Goal: Information Seeking & Learning: Learn about a topic

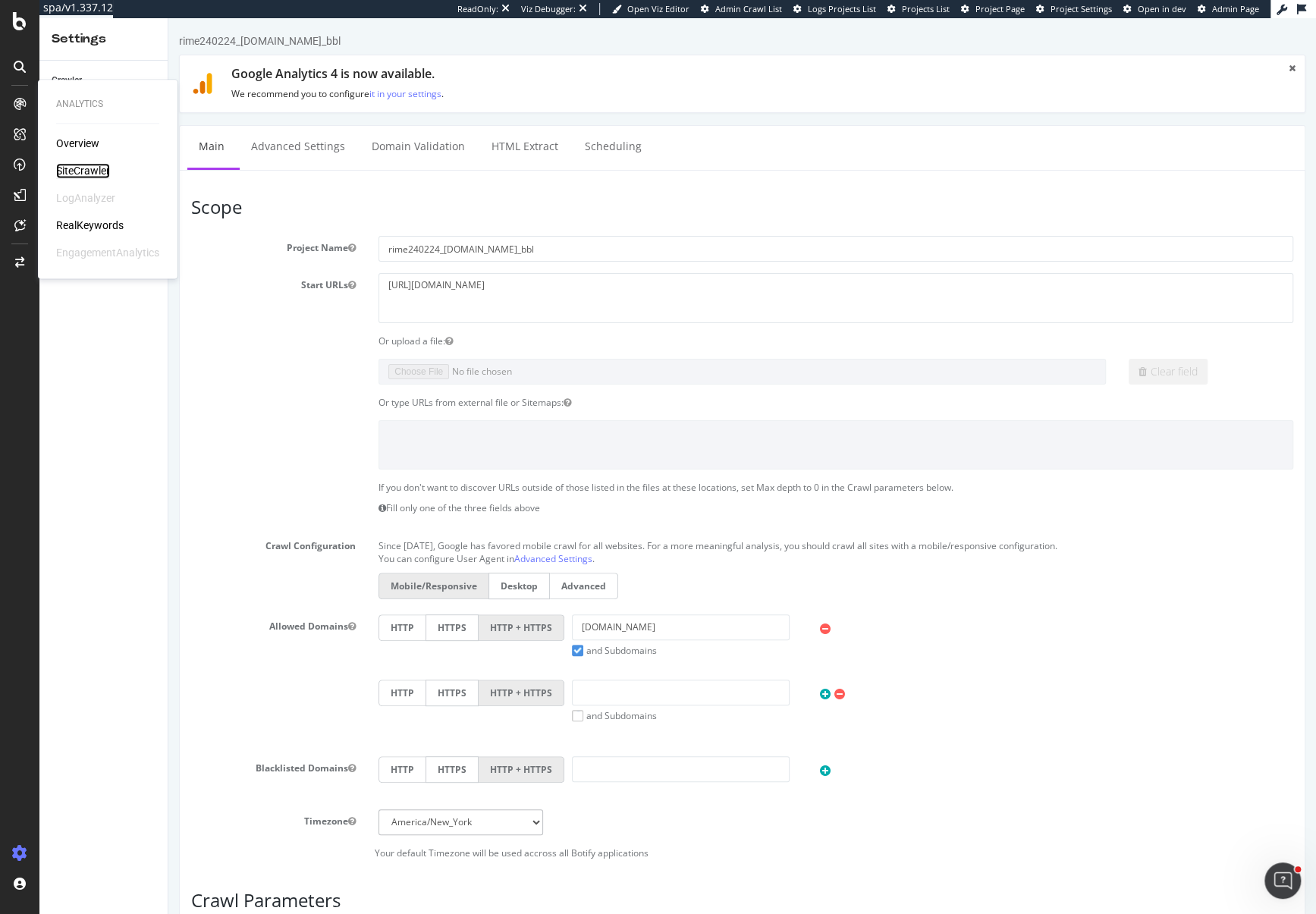
click at [79, 167] on div "SiteCrawler" at bounding box center [83, 170] width 54 height 15
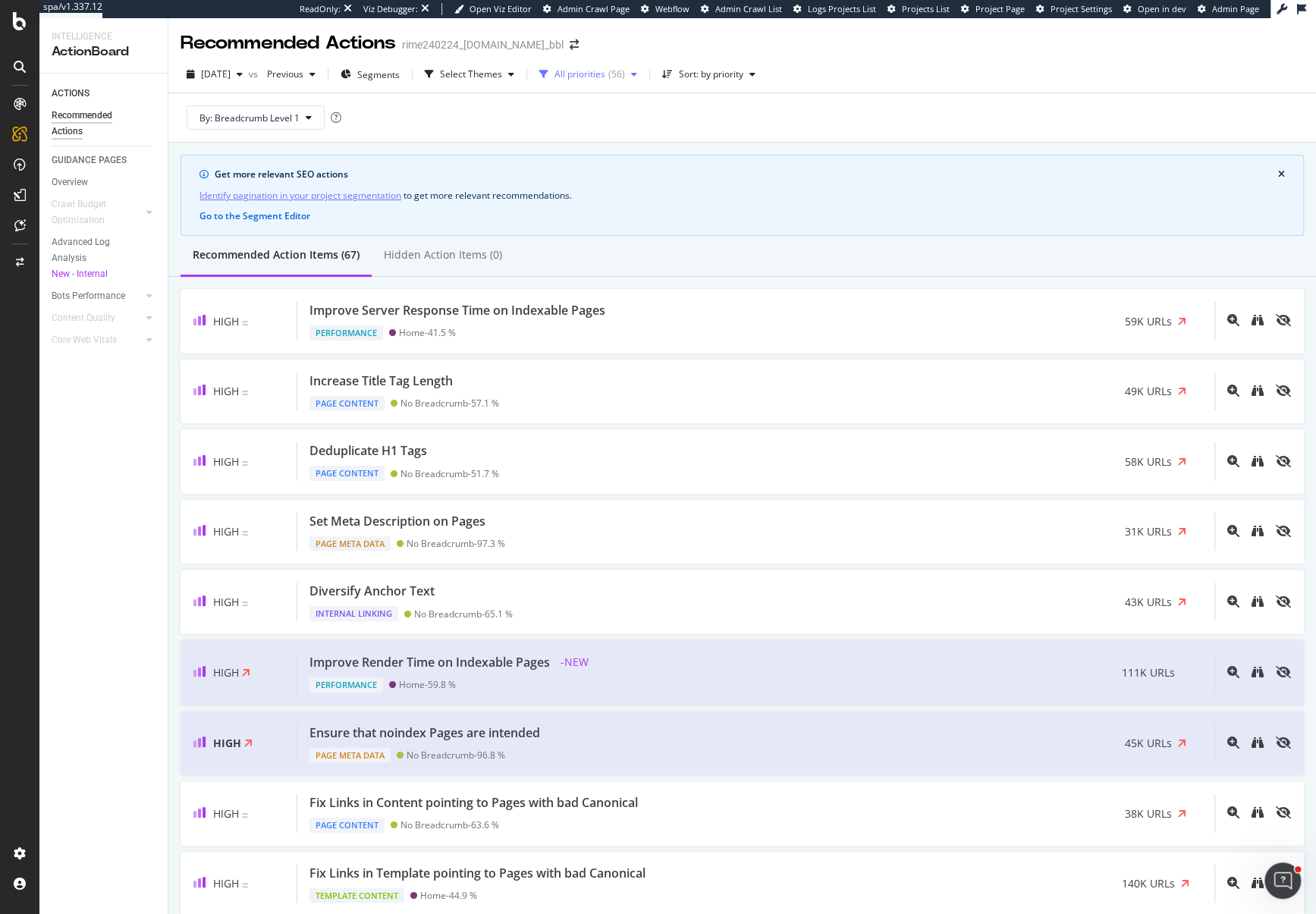
click at [605, 68] on div "All priorities ( 56 )" at bounding box center [588, 74] width 110 height 22
click at [815, 197] on div "Identify pagination in your project segmentation to get more relevant recommend…" at bounding box center [742, 195] width 1085 height 16
click at [76, 172] on div "SiteCrawler" at bounding box center [83, 170] width 54 height 15
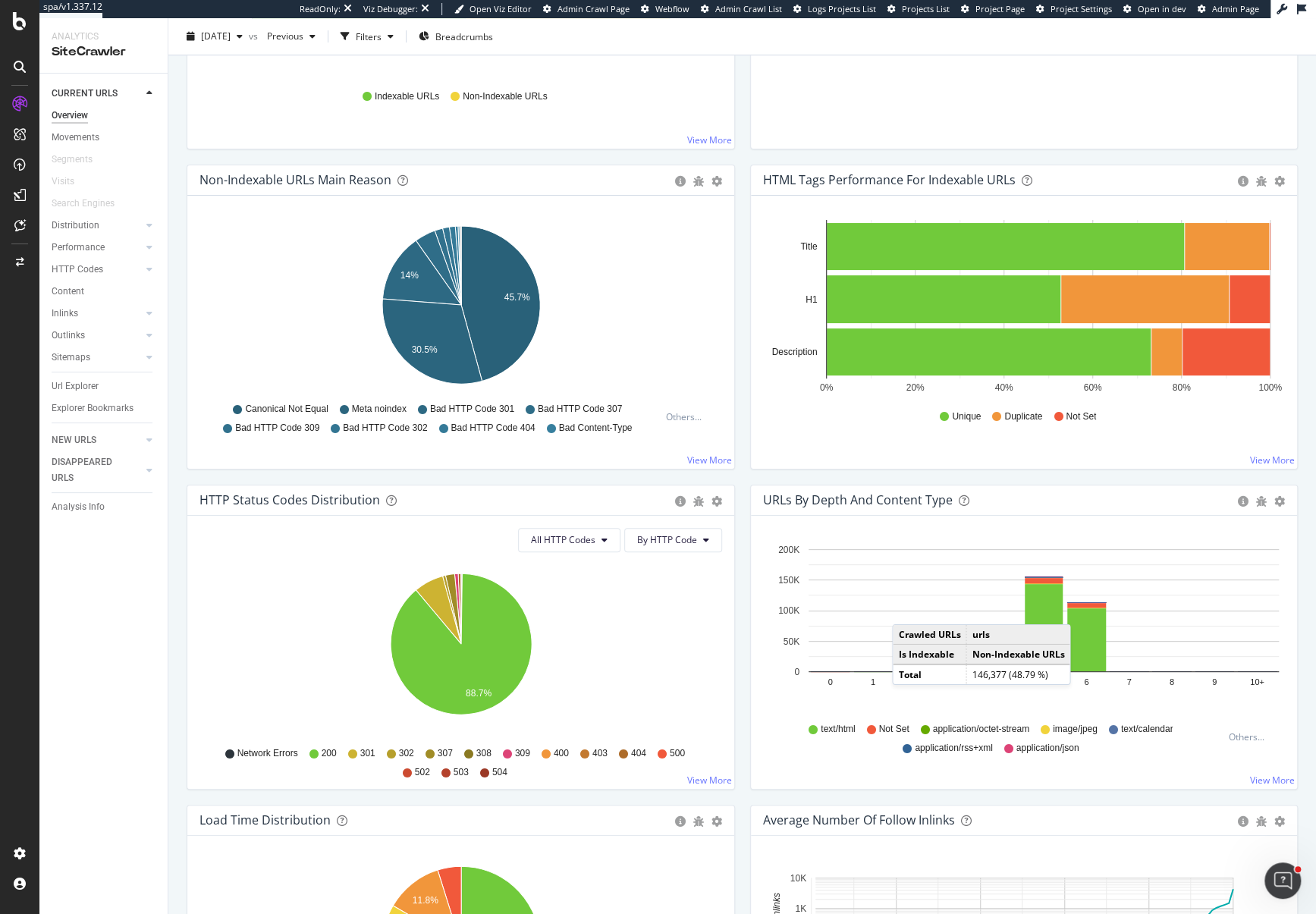
scroll to position [491, 0]
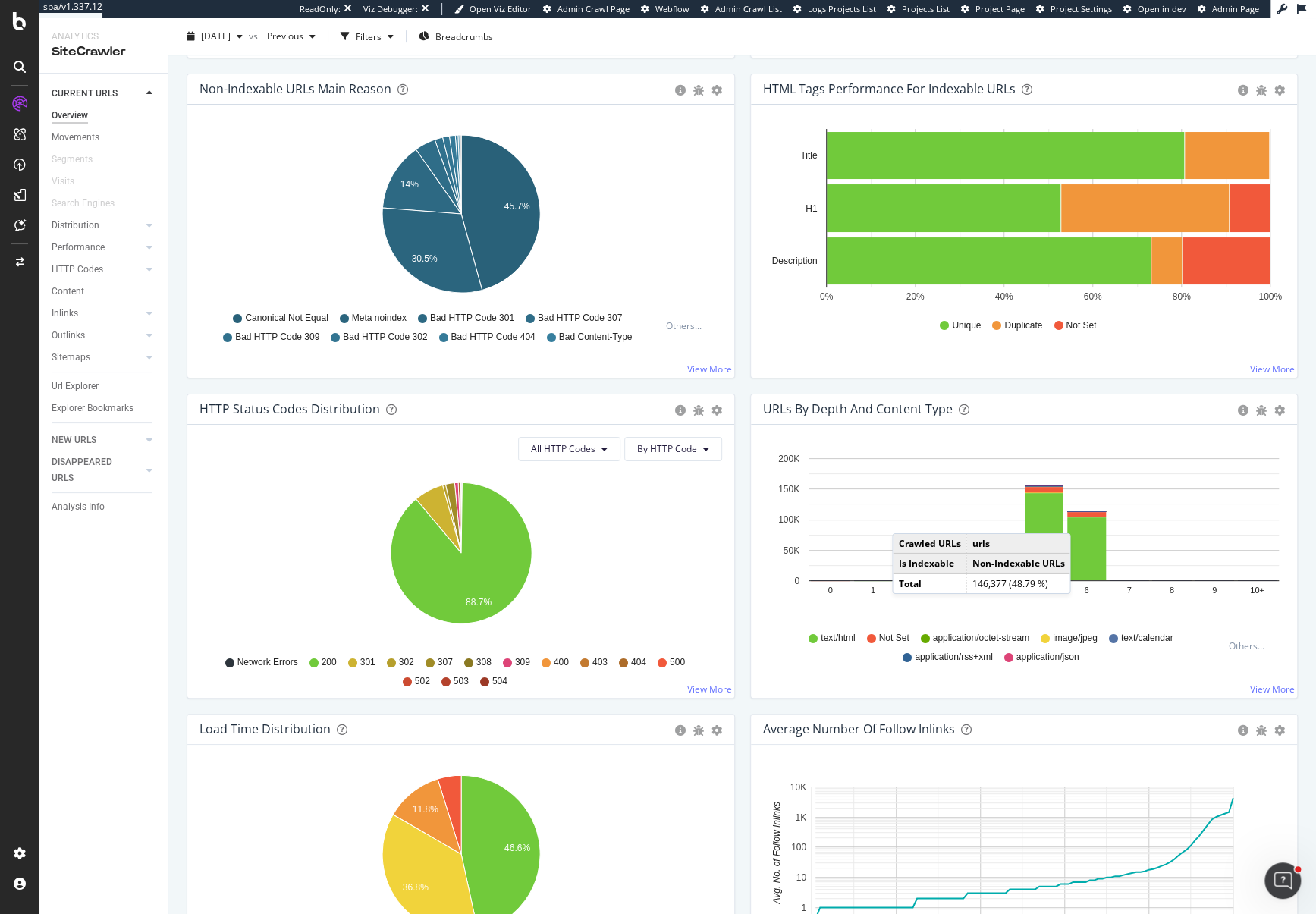
click at [1163, 669] on div "Hold CMD (⌘) while clicking to filter the report. 0 1 2 3 4 5 6 7 8 9 10+ 0 50K…" at bounding box center [1024, 562] width 547 height 273
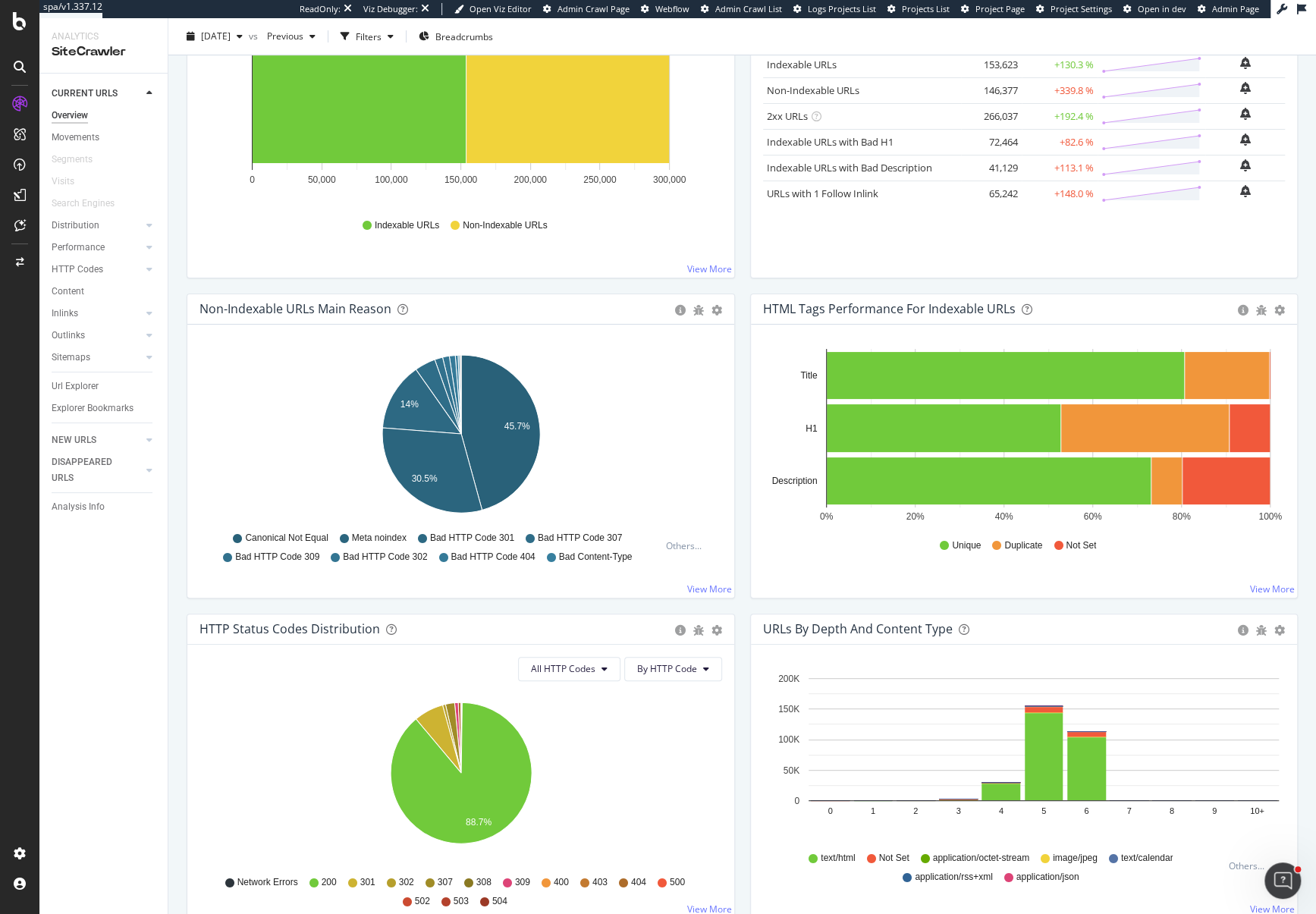
scroll to position [754, 0]
